Goal: Transaction & Acquisition: Book appointment/travel/reservation

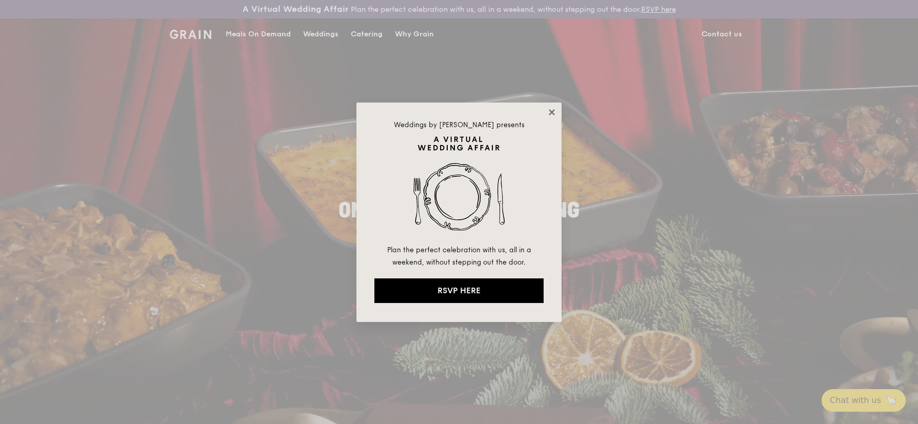
click at [550, 111] on icon at bounding box center [552, 112] width 6 height 6
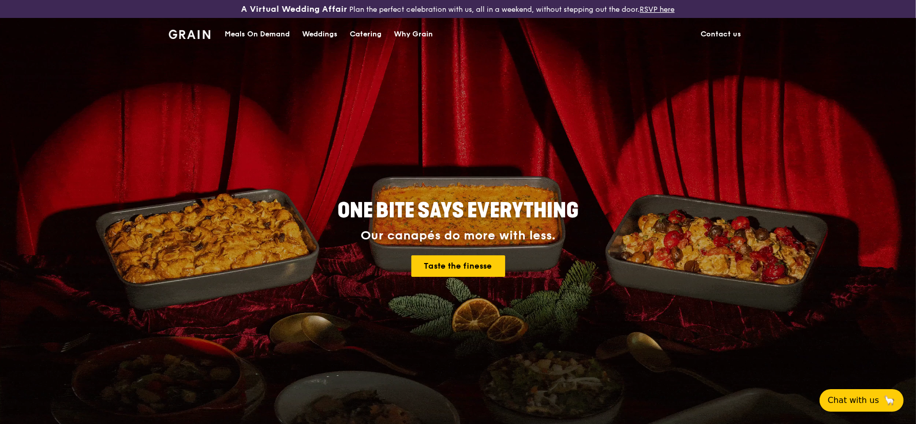
click at [352, 34] on div "Catering" at bounding box center [366, 34] width 32 height 31
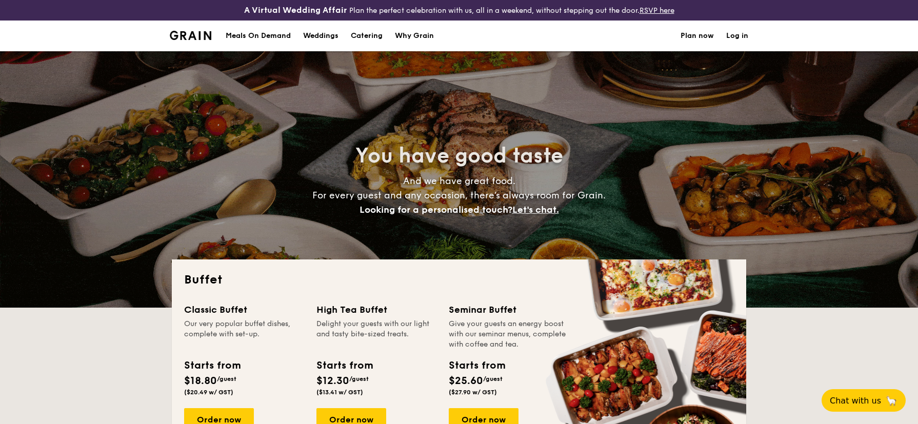
select select
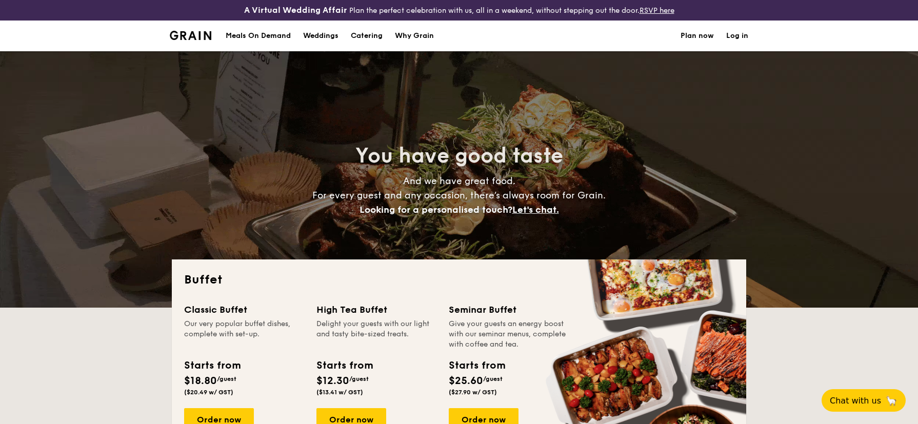
click at [694, 36] on link "Plan now" at bounding box center [696, 36] width 33 height 31
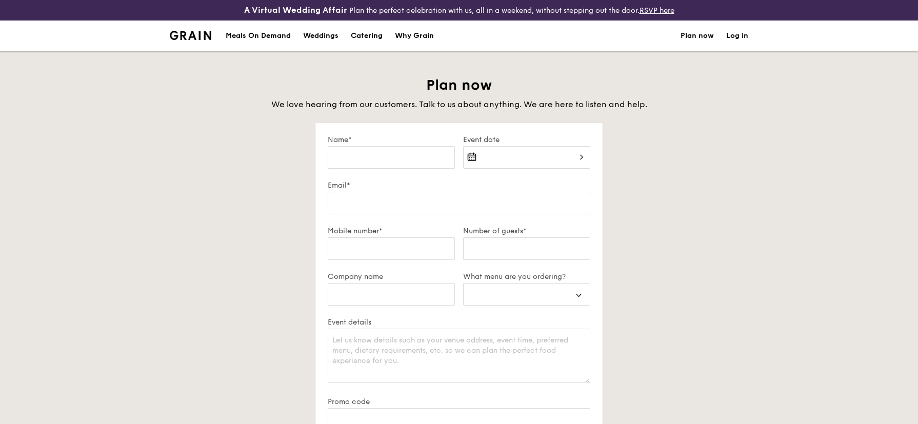
select select
click at [744, 39] on link "Log in" at bounding box center [737, 36] width 22 height 31
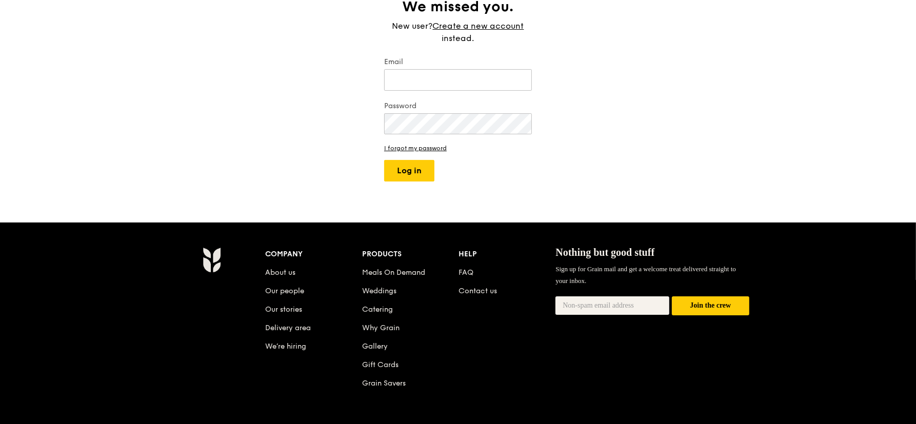
scroll to position [138, 0]
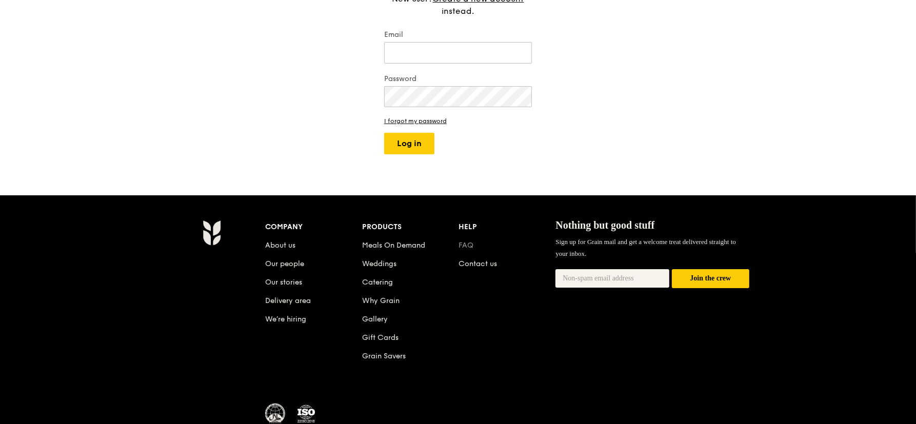
click at [466, 242] on link "FAQ" at bounding box center [466, 245] width 15 height 9
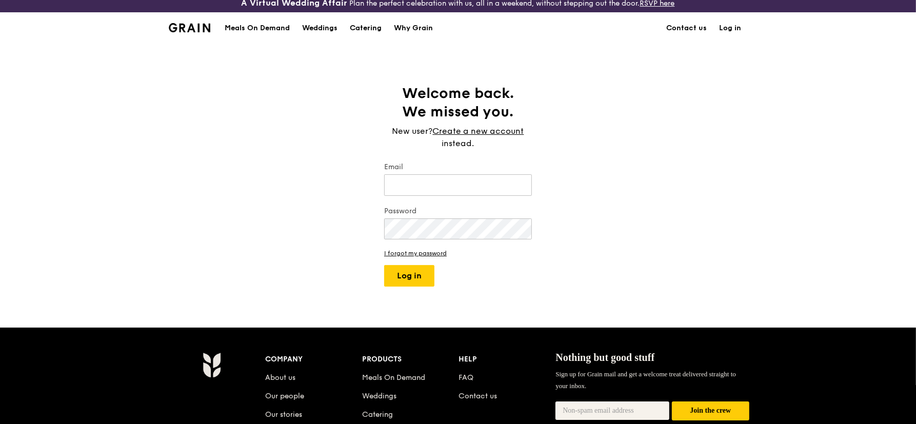
scroll to position [0, 0]
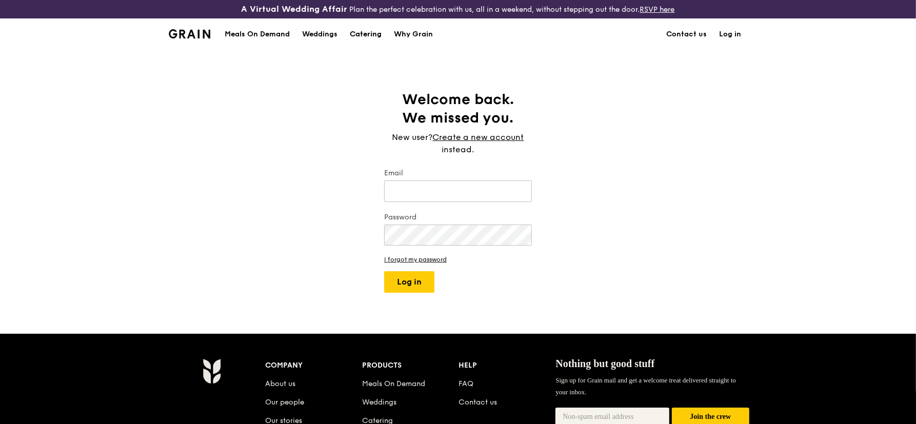
click at [370, 34] on div "Catering" at bounding box center [366, 34] width 32 height 31
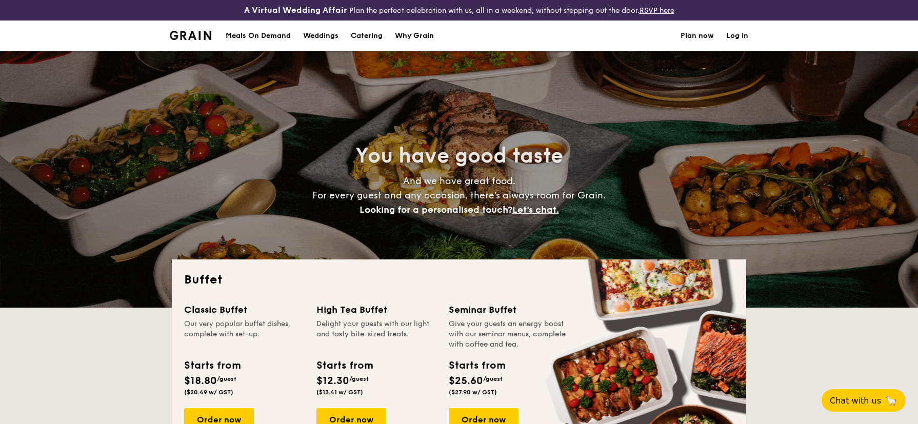
select select
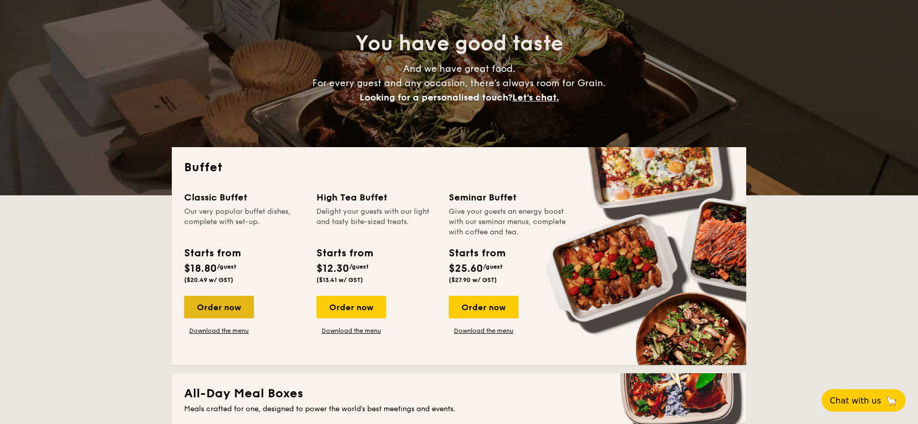
scroll to position [112, 0]
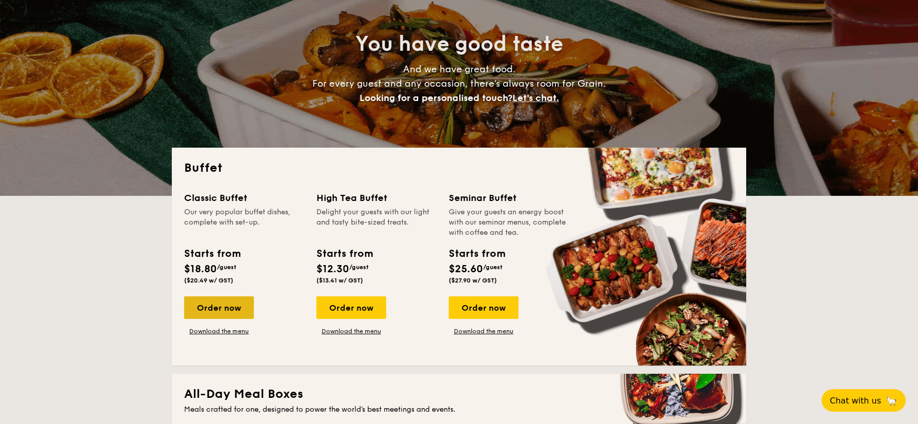
click at [224, 297] on div "Order now" at bounding box center [219, 307] width 70 height 23
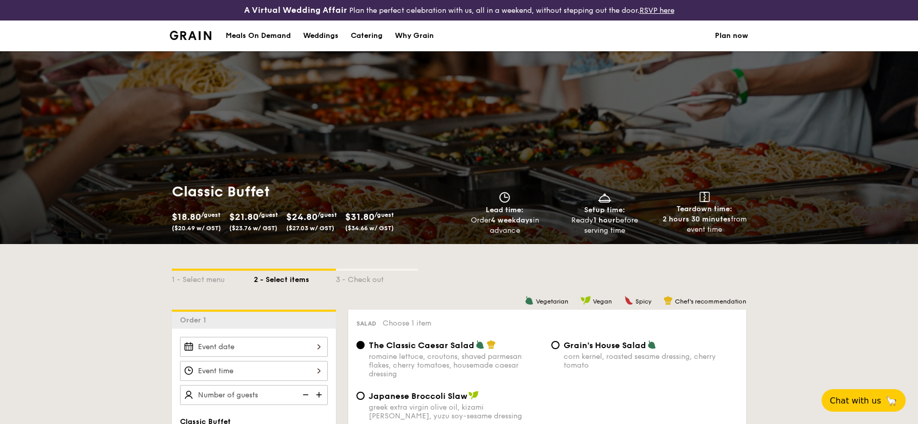
select select
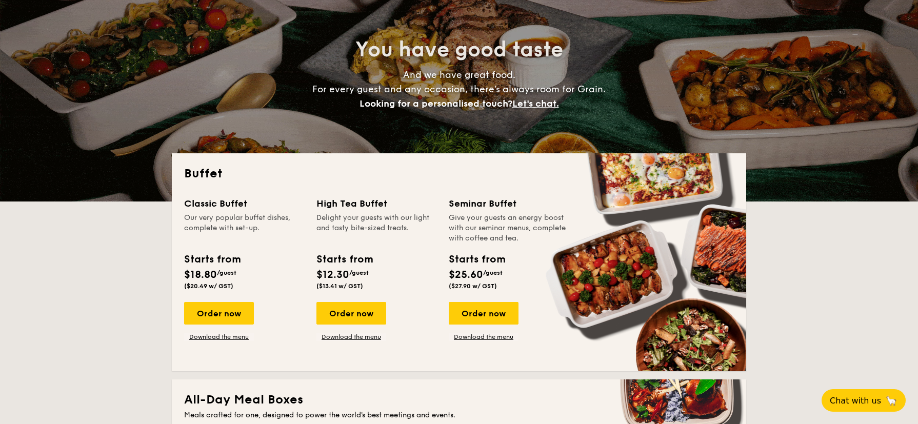
scroll to position [108, 0]
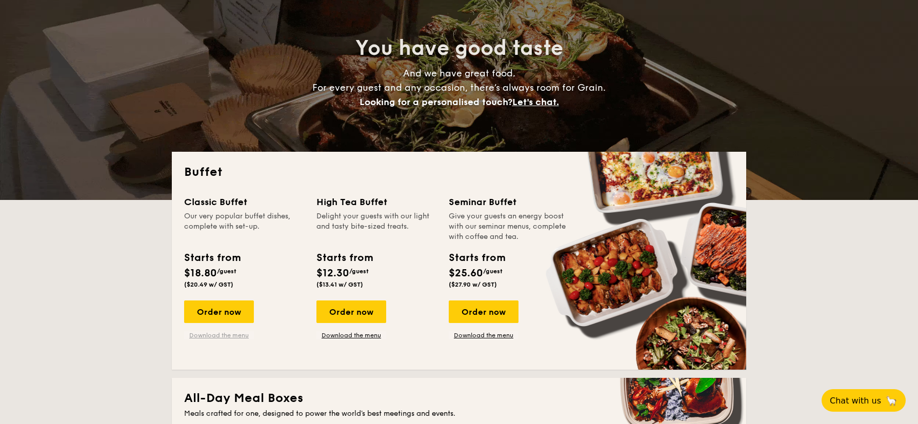
click at [206, 332] on link "Download the menu" at bounding box center [219, 335] width 70 height 8
click at [364, 336] on link "Download the menu" at bounding box center [351, 335] width 70 height 8
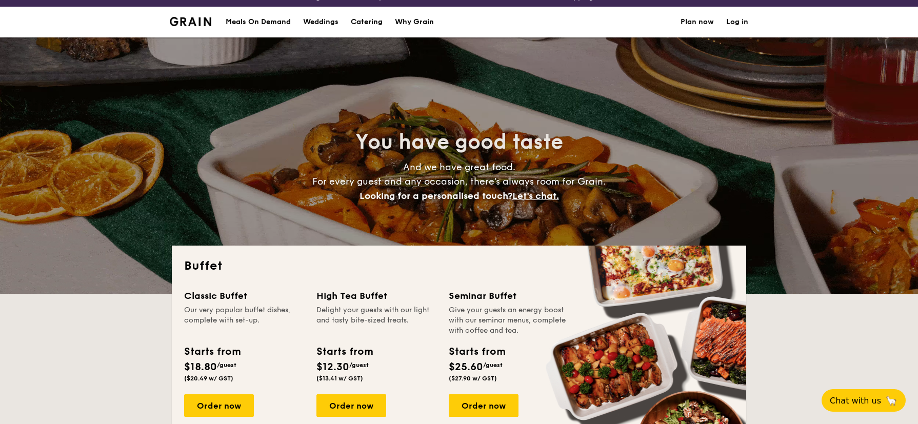
scroll to position [0, 0]
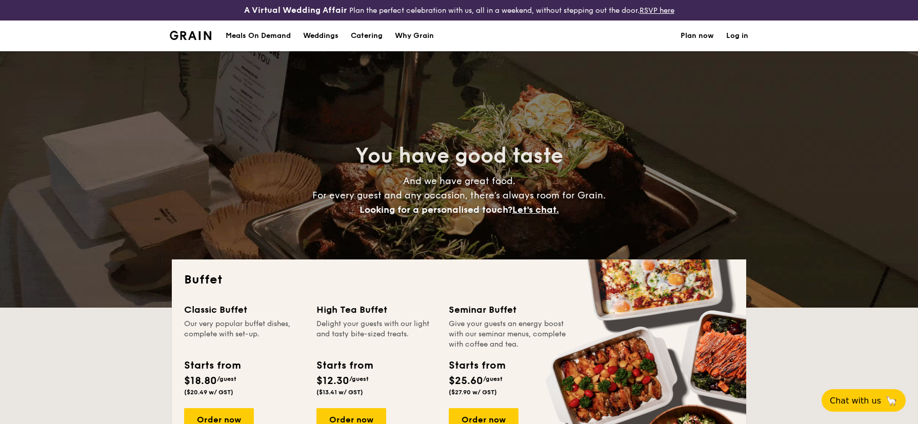
click at [187, 39] on img at bounding box center [191, 35] width 42 height 9
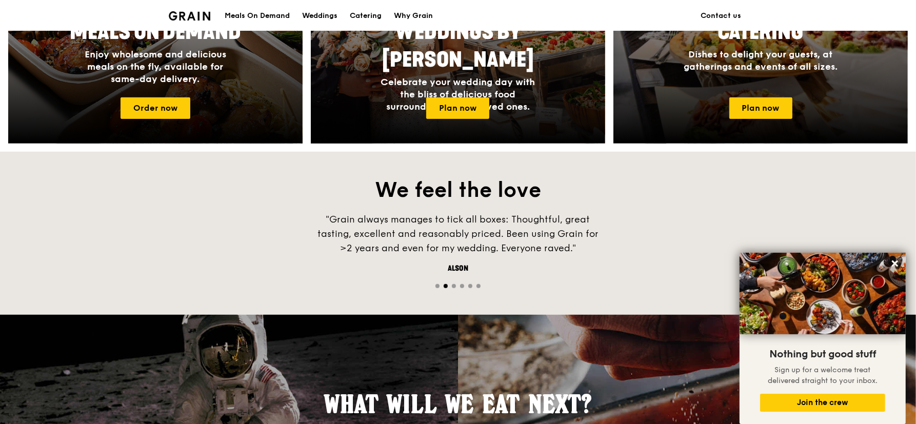
scroll to position [564, 0]
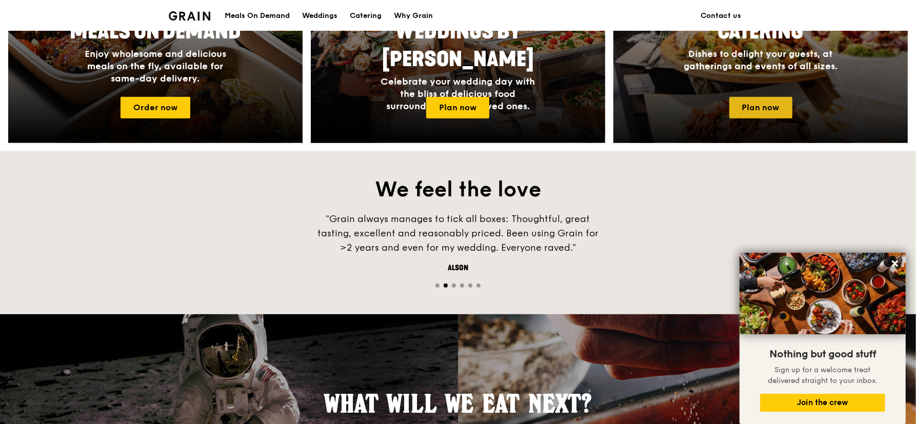
click at [767, 107] on link "Plan now" at bounding box center [760, 108] width 63 height 22
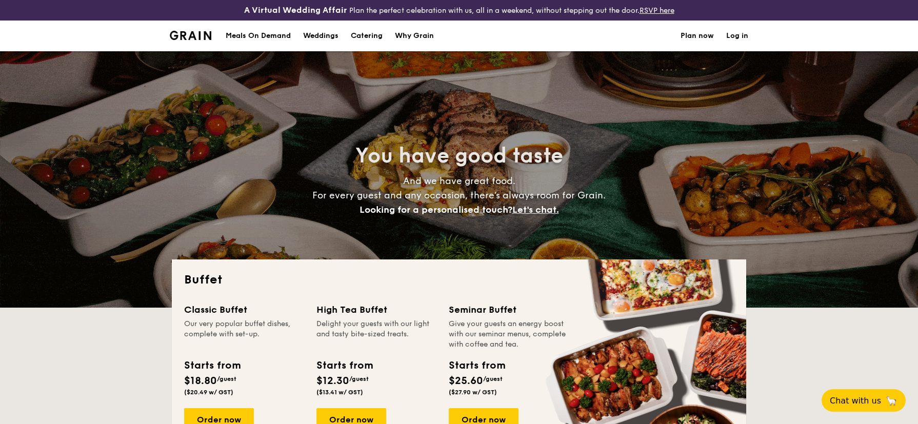
select select
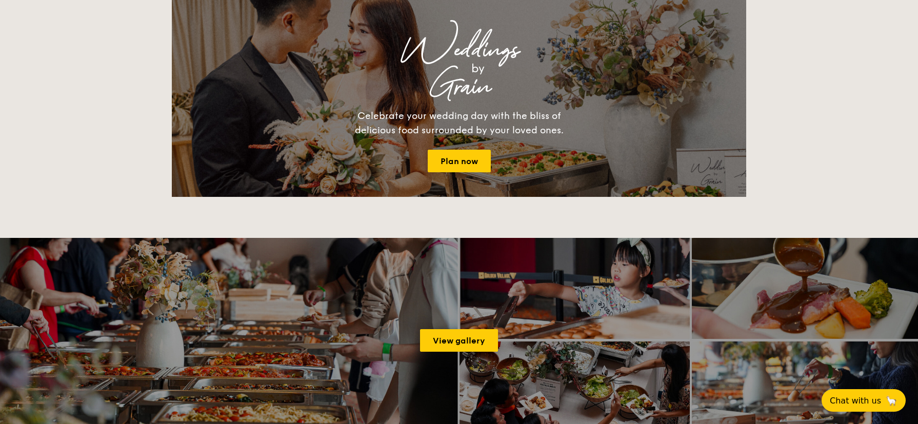
scroll to position [1173, 0]
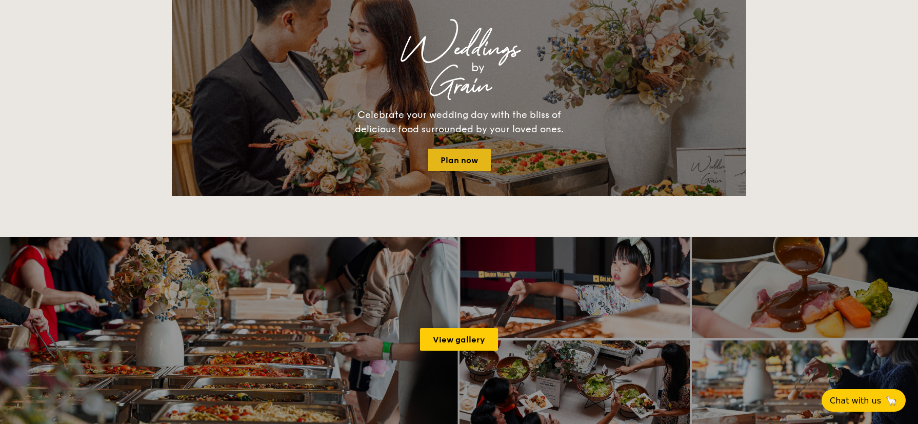
click at [462, 158] on link "Plan now" at bounding box center [459, 160] width 63 height 23
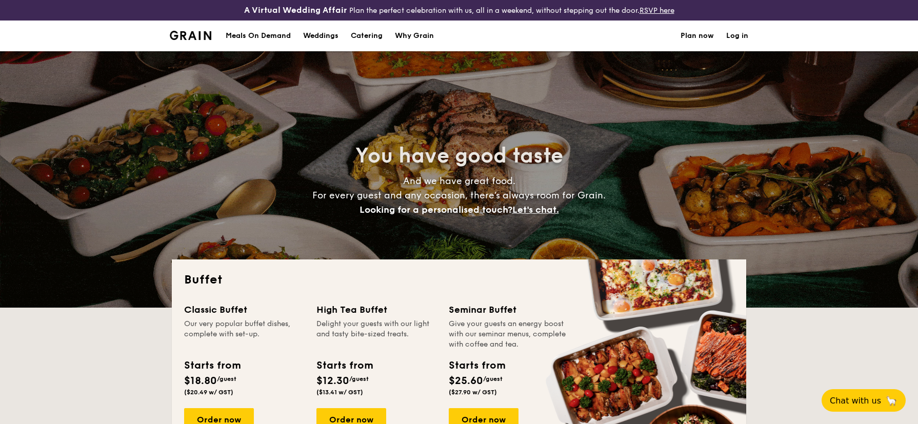
select select
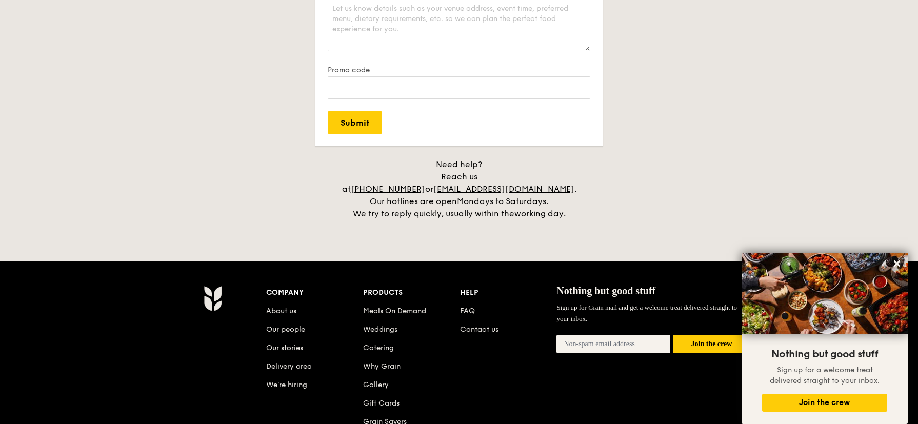
scroll to position [2041, 0]
click at [468, 306] on link "FAQ" at bounding box center [467, 310] width 15 height 9
click at [899, 267] on icon at bounding box center [897, 263] width 6 height 6
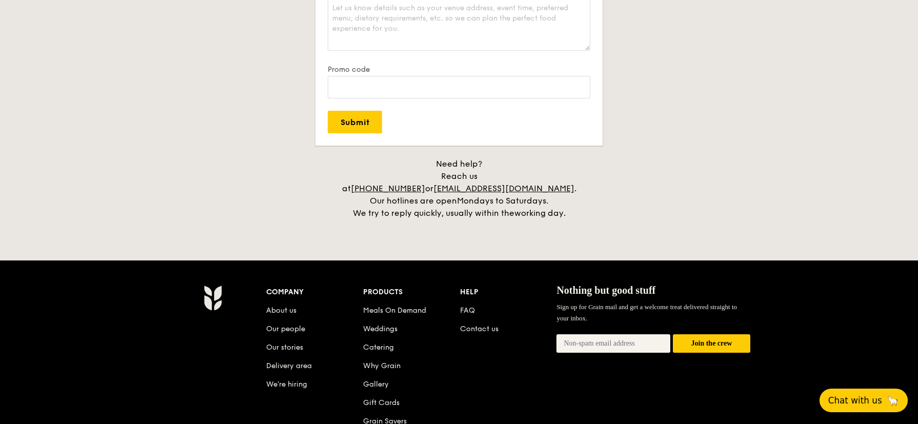
click at [866, 408] on button "Chat with us 🦙" at bounding box center [863, 401] width 88 height 24
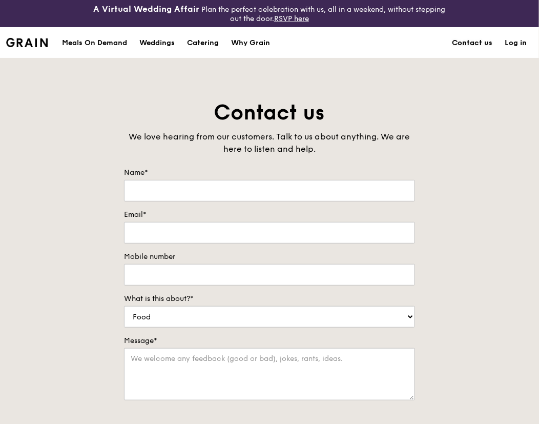
click at [494, 45] on link "Contact us" at bounding box center [472, 43] width 53 height 31
